Goal: Book appointment/travel/reservation

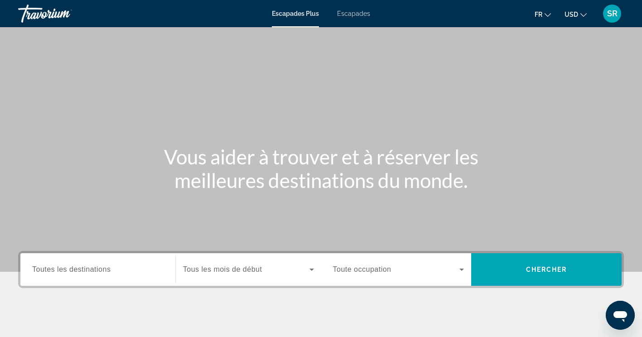
click at [360, 13] on span "Escapades" at bounding box center [353, 13] width 33 height 7
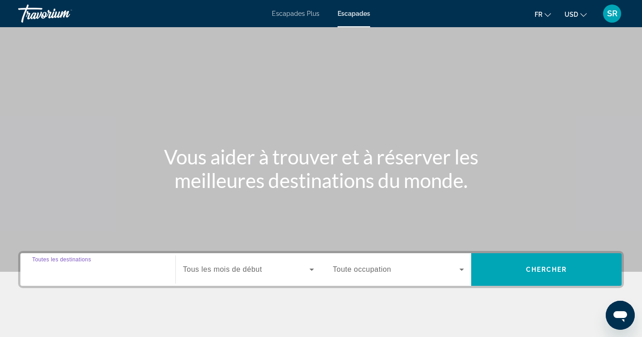
click at [117, 274] on input "Destination Toutes les destinations" at bounding box center [97, 269] width 131 height 11
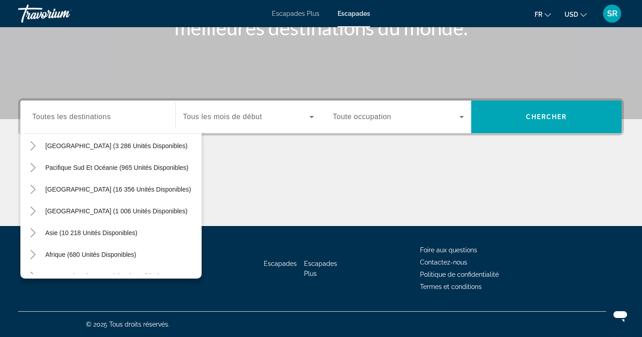
scroll to position [145, 0]
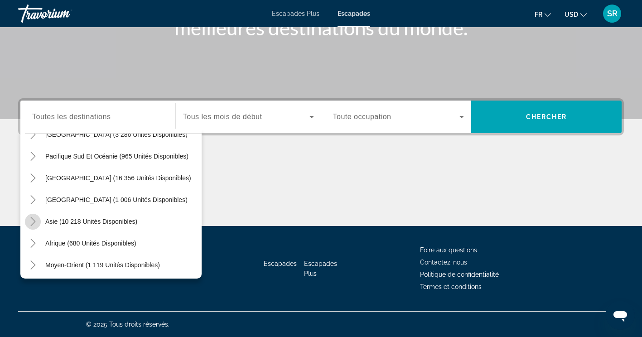
click at [27, 222] on mat-icon "Toggle Asia (10 218 unités disponibles)" at bounding box center [33, 222] width 16 height 16
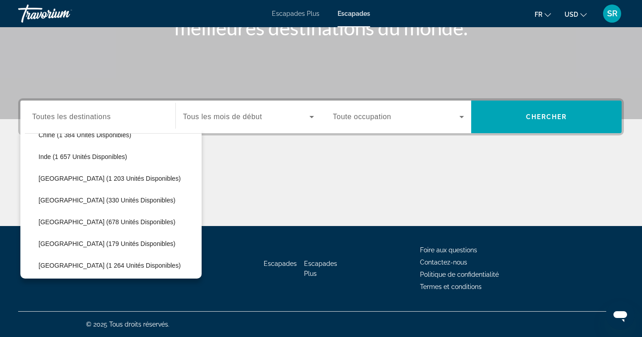
scroll to position [304, 0]
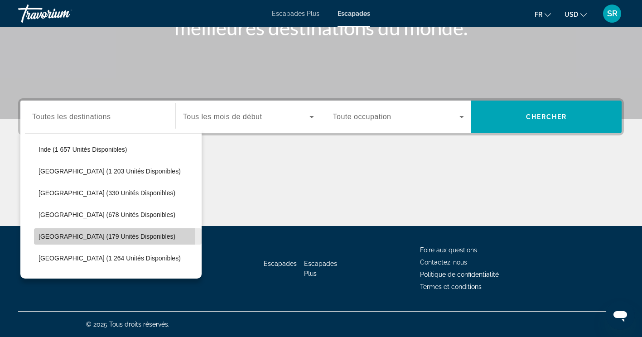
click at [96, 235] on span "[GEOGRAPHIC_DATA] (179 unités disponibles)" at bounding box center [106, 236] width 137 height 7
type input "**********"
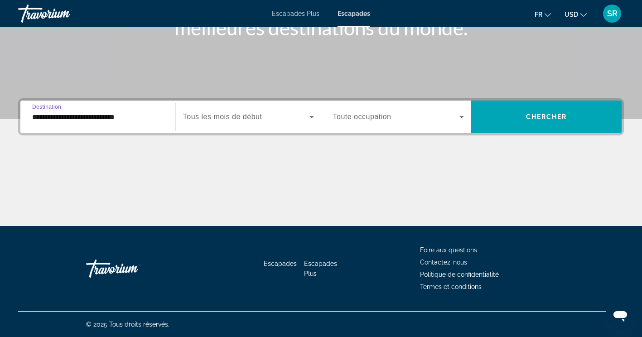
click at [308, 114] on icon "Widget de recherche" at bounding box center [311, 116] width 11 height 11
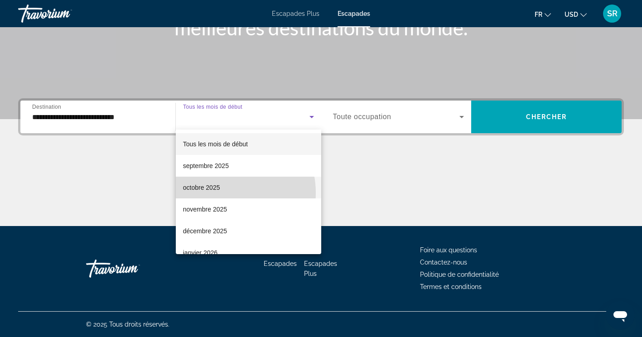
click at [221, 193] on mat-option "octobre 2025" at bounding box center [248, 188] width 145 height 22
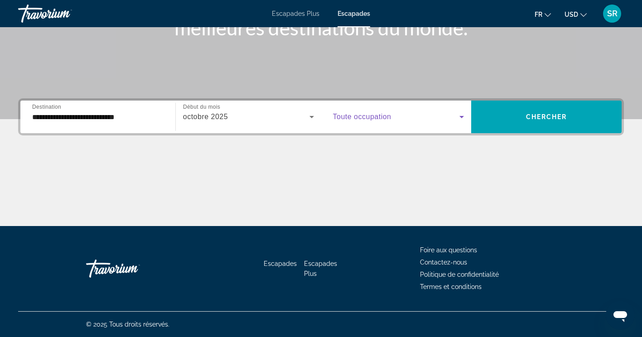
click at [461, 117] on icon "Widget de recherche" at bounding box center [461, 117] width 5 height 2
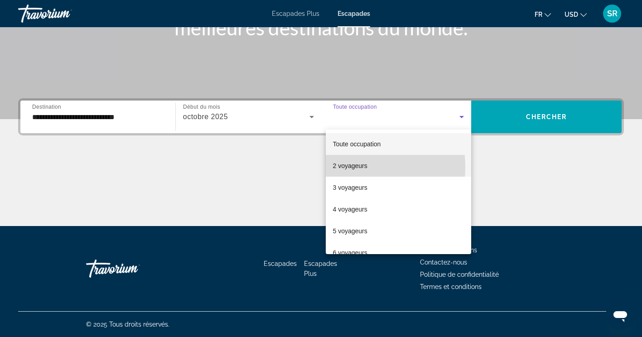
click at [342, 167] on font "2 voyageurs" at bounding box center [350, 165] width 34 height 7
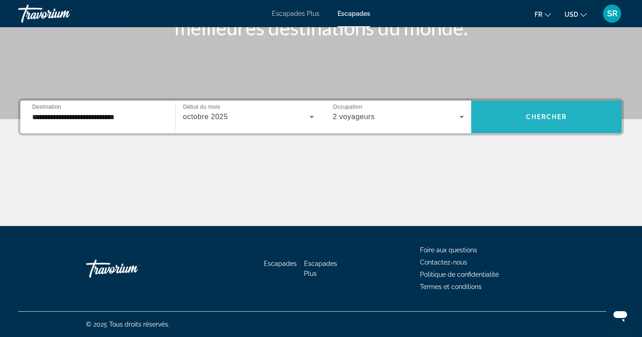
click at [571, 103] on span "Widget de recherche" at bounding box center [546, 117] width 150 height 33
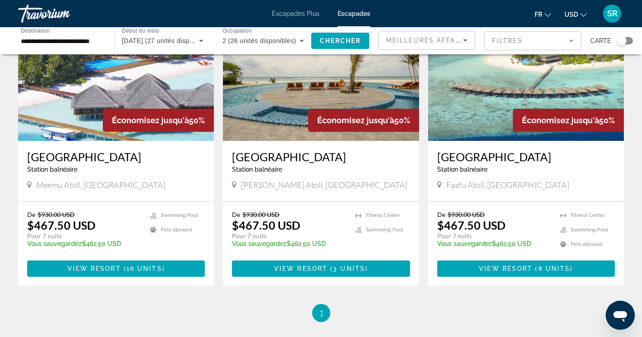
scroll to position [91, 0]
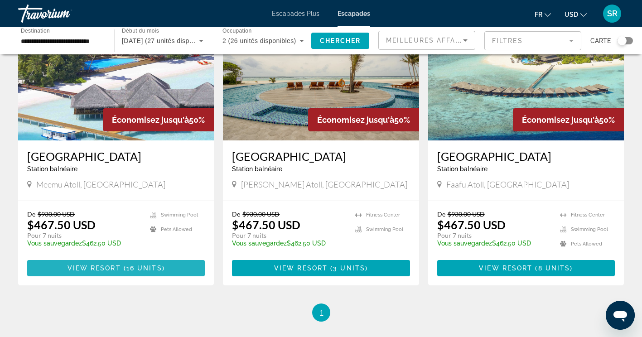
click at [120, 269] on span "View Resort" at bounding box center [93, 267] width 53 height 7
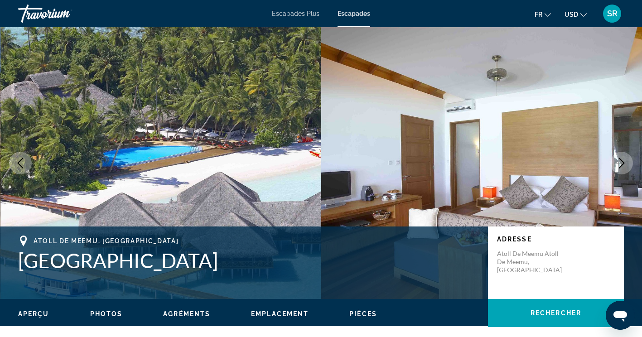
click at [624, 158] on icon "Image suivante" at bounding box center [621, 163] width 11 height 11
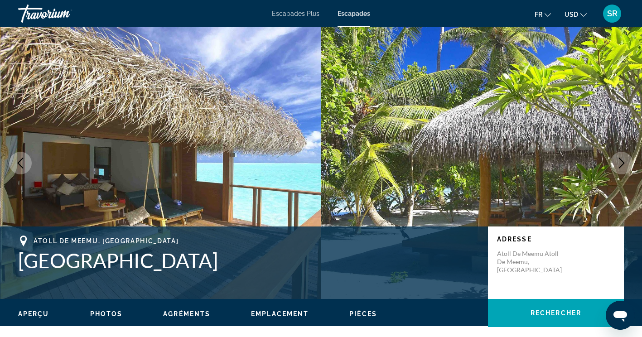
click at [624, 158] on icon "Image suivante" at bounding box center [621, 163] width 11 height 11
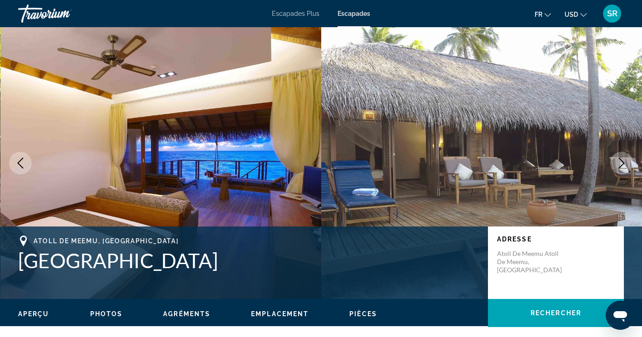
click at [624, 158] on icon "Image suivante" at bounding box center [621, 163] width 11 height 11
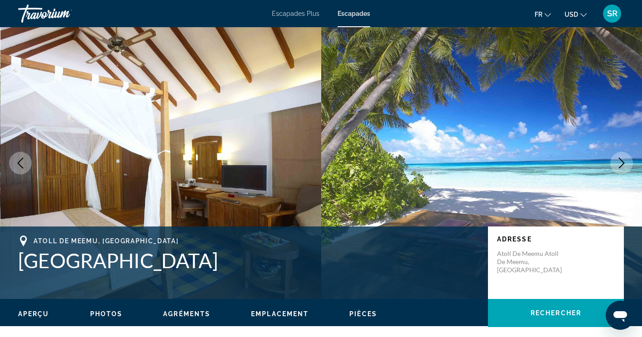
click at [624, 158] on icon "Image suivante" at bounding box center [621, 163] width 11 height 11
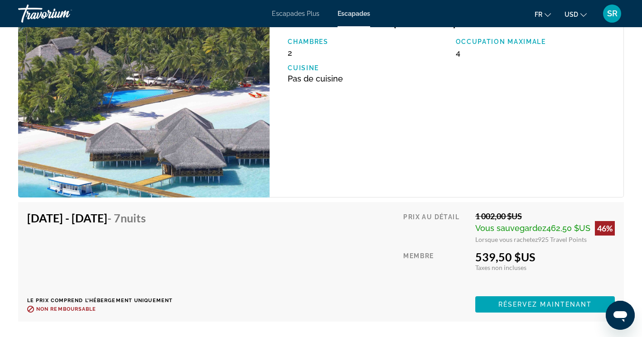
scroll to position [3276, 0]
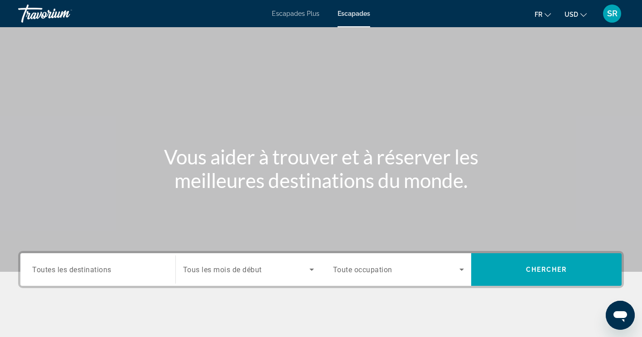
click at [110, 276] on div "Widget de recherche" at bounding box center [97, 270] width 131 height 26
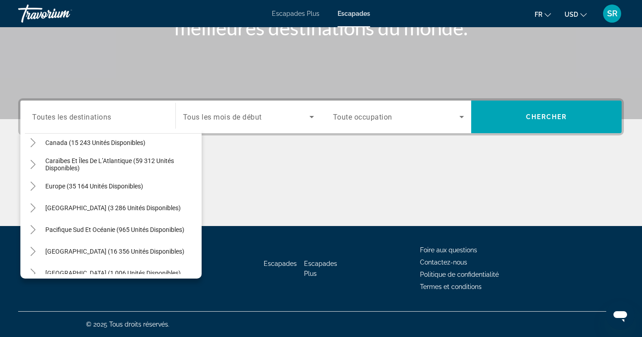
scroll to position [72, 0]
